Goal: Task Accomplishment & Management: Use online tool/utility

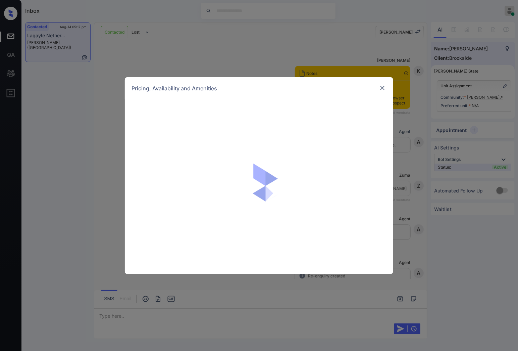
scroll to position [633, 0]
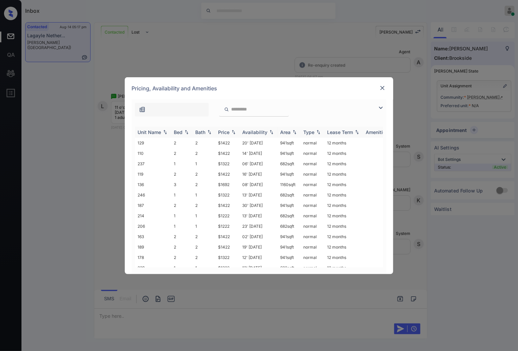
click at [234, 134] on div "Price" at bounding box center [227, 132] width 19 height 6
click at [234, 134] on img at bounding box center [233, 132] width 7 height 5
click at [228, 207] on td "$1322" at bounding box center [227, 205] width 24 height 10
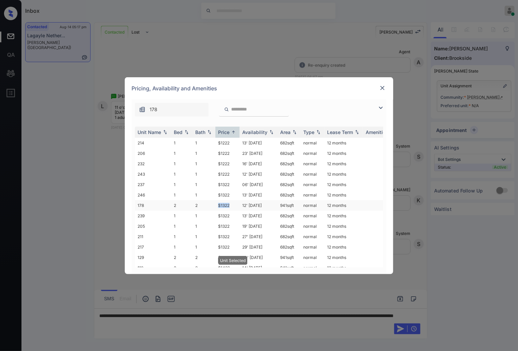
drag, startPoint x: 214, startPoint y: 207, endPoint x: 230, endPoint y: 206, distance: 16.1
click at [230, 206] on tr "178 2 2 $1322 12' [DATE] 941 sqft normal 12 months" at bounding box center [310, 205] width 351 height 10
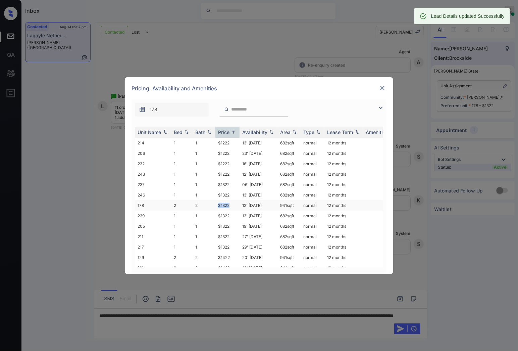
copy tr "$1322"
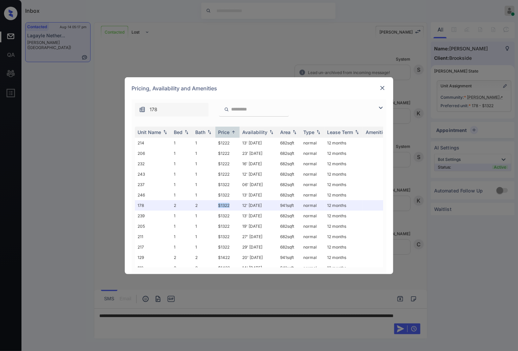
click at [380, 89] on img at bounding box center [382, 88] width 7 height 7
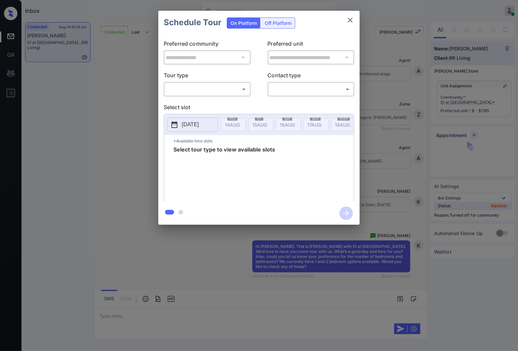
scroll to position [41, 0]
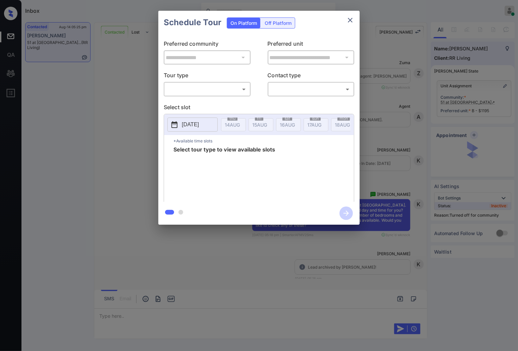
click at [186, 92] on body "Inbox Caroline Dacanay Online Set yourself offline Set yourself on break Profil…" at bounding box center [259, 175] width 518 height 351
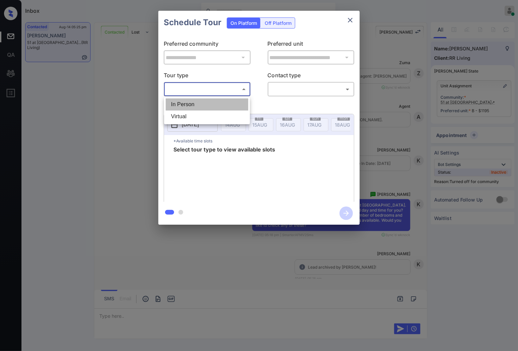
click at [190, 106] on li "In Person" at bounding box center [207, 104] width 83 height 12
type input "********"
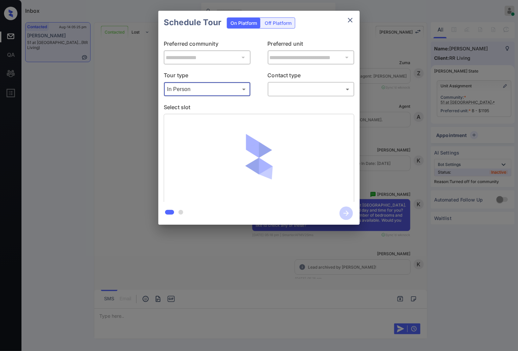
click at [282, 89] on body "Inbox Caroline Dacanay Online Set yourself offline Set yourself on break Profil…" at bounding box center [259, 175] width 518 height 351
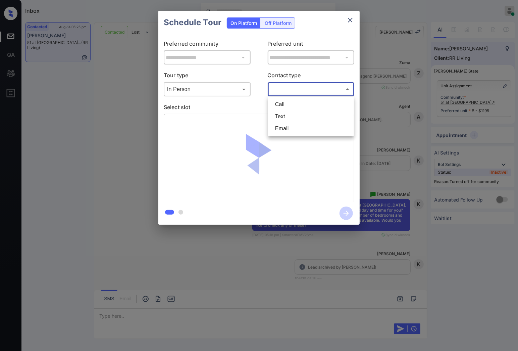
click at [286, 113] on li "Text" at bounding box center [311, 116] width 83 height 12
type input "****"
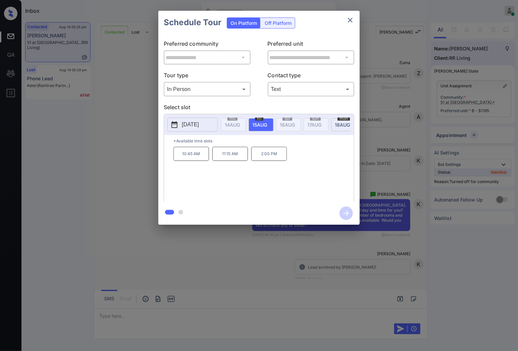
click at [498, 33] on div "**********" at bounding box center [259, 117] width 518 height 235
